Goal: Navigation & Orientation: Find specific page/section

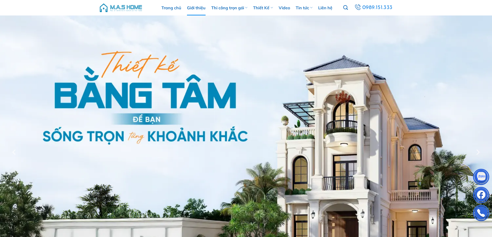
click at [202, 7] on link "Giới thiệu" at bounding box center [196, 8] width 19 height 16
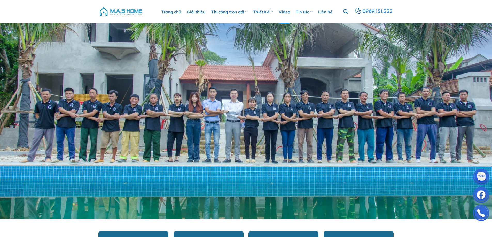
click at [285, 12] on link "Video" at bounding box center [284, 12] width 11 height 24
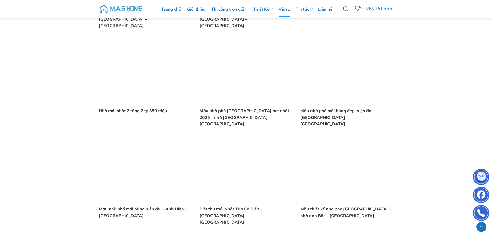
scroll to position [388, 0]
